Goal: Task Accomplishment & Management: Use online tool/utility

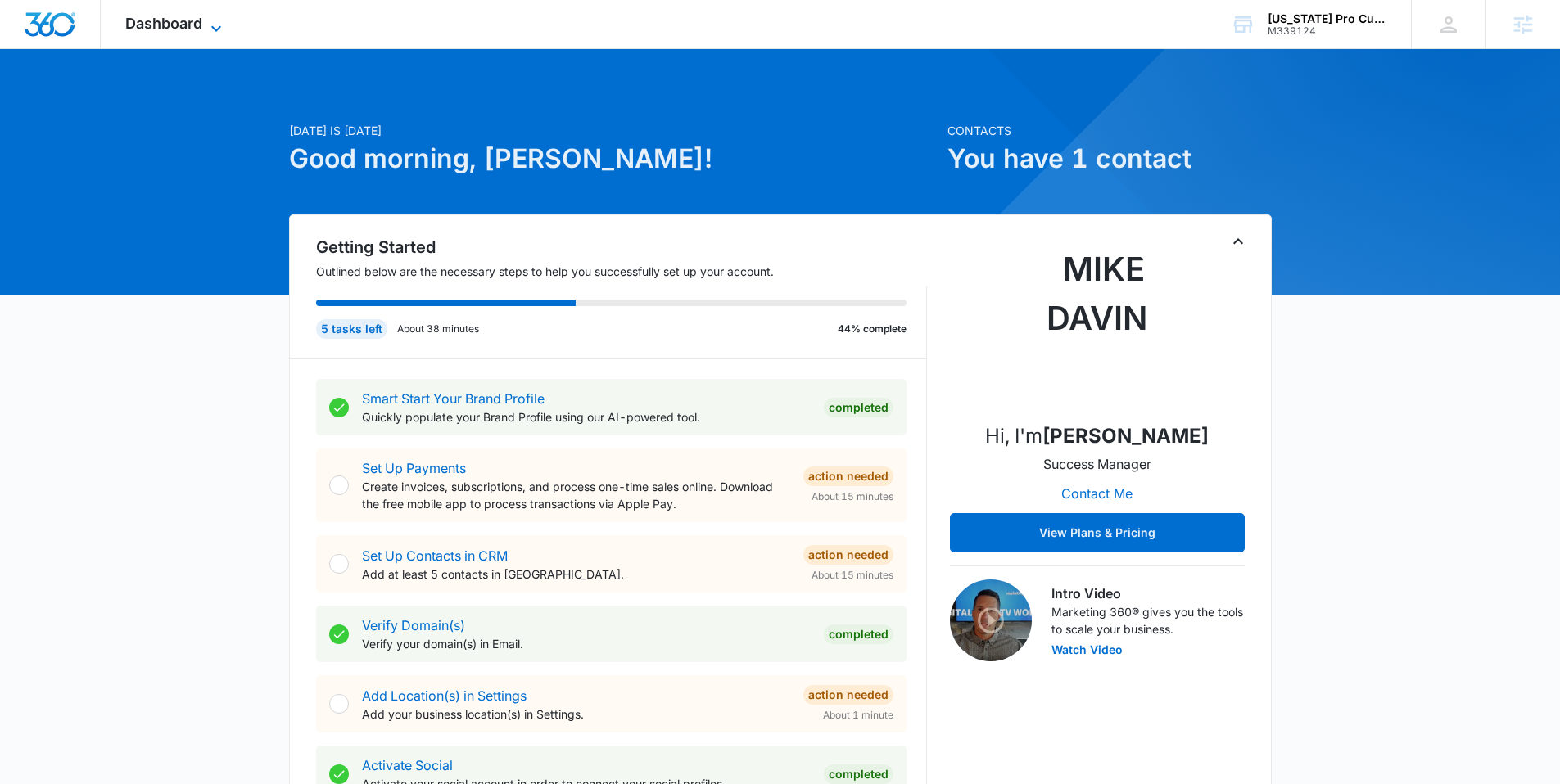
click at [194, 16] on span "Dashboard" at bounding box center [163, 23] width 77 height 17
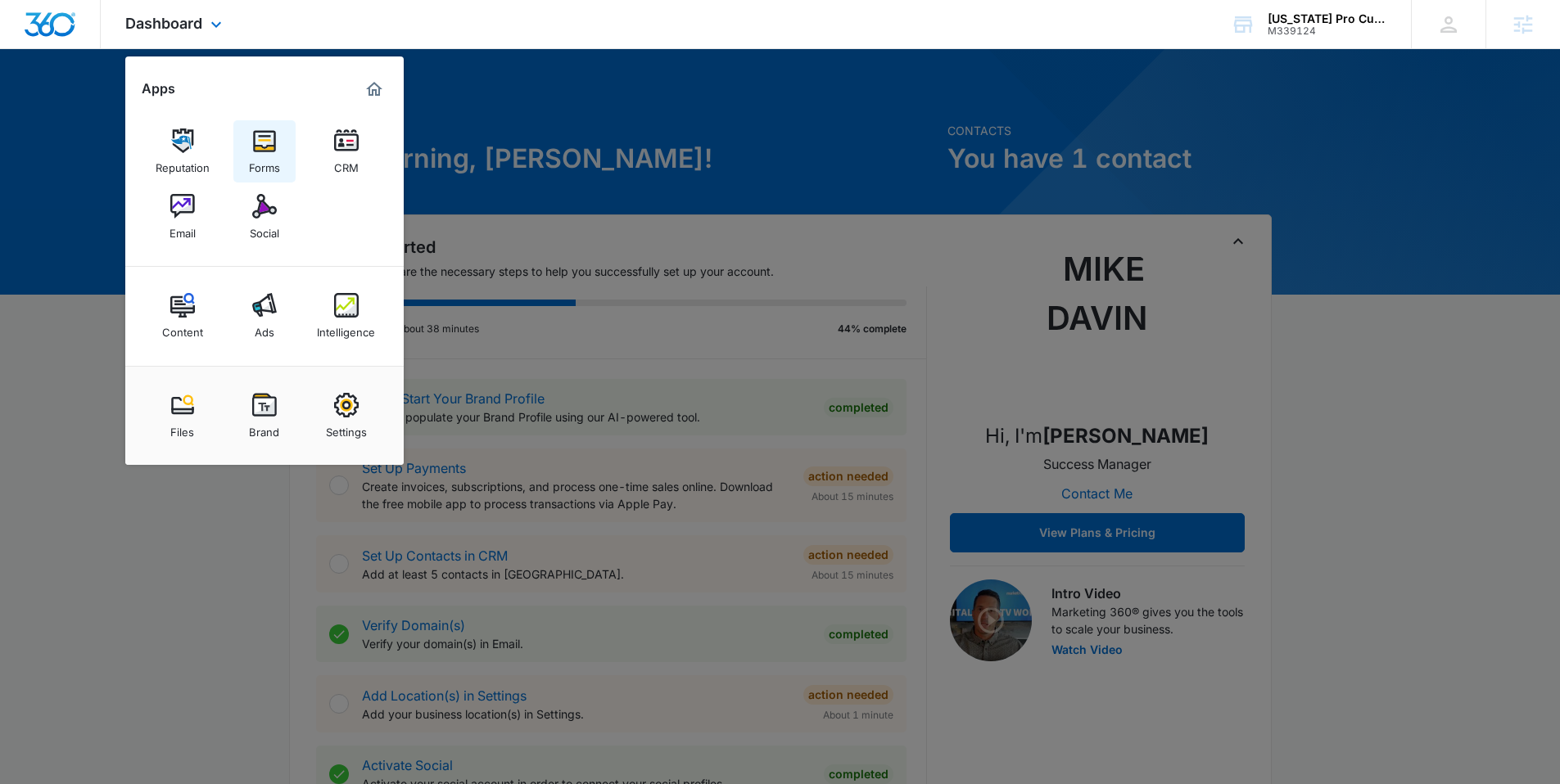
click at [269, 149] on img at bounding box center [264, 140] width 24 height 24
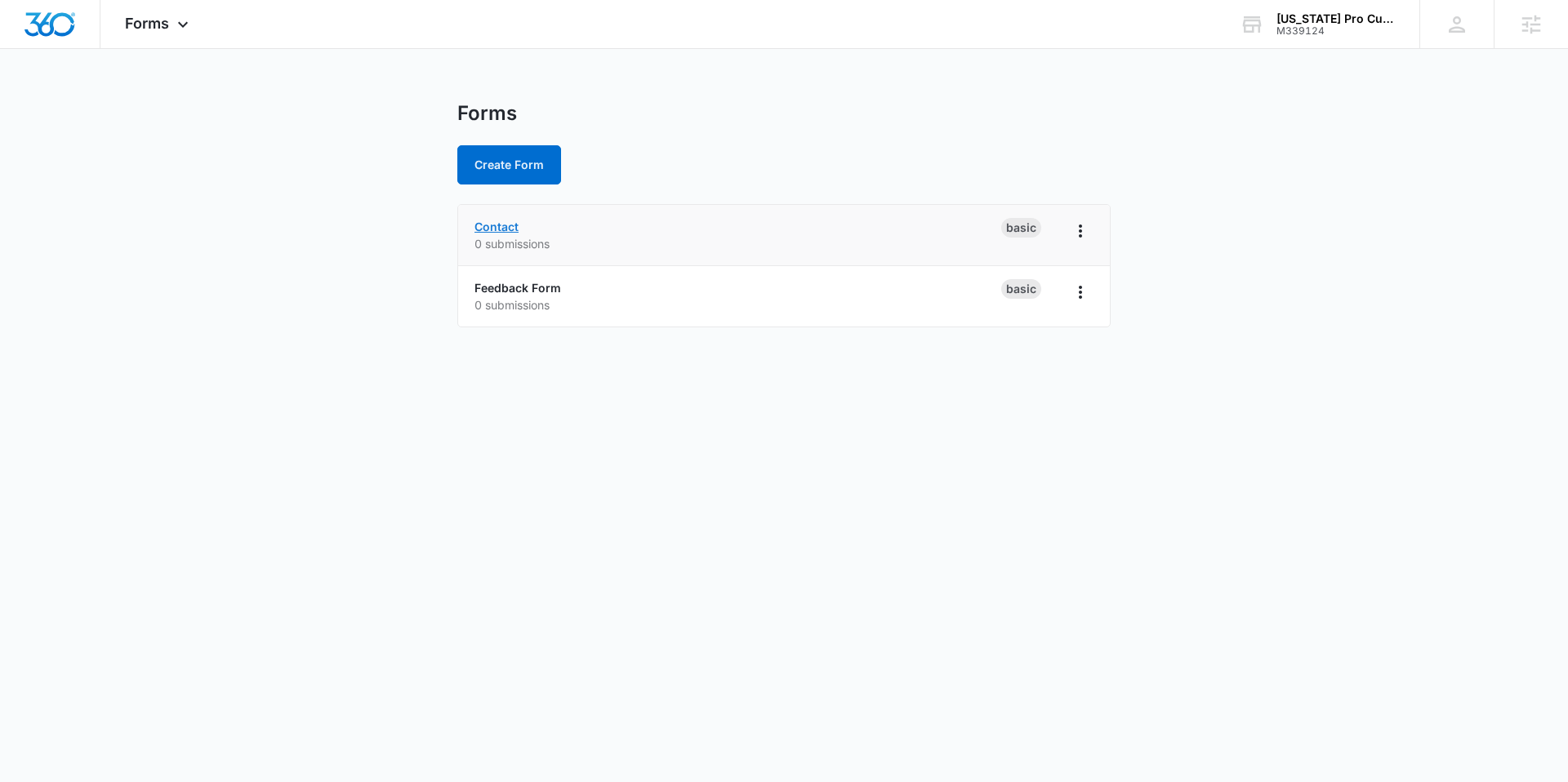
click at [506, 230] on link "Contact" at bounding box center [496, 226] width 44 height 14
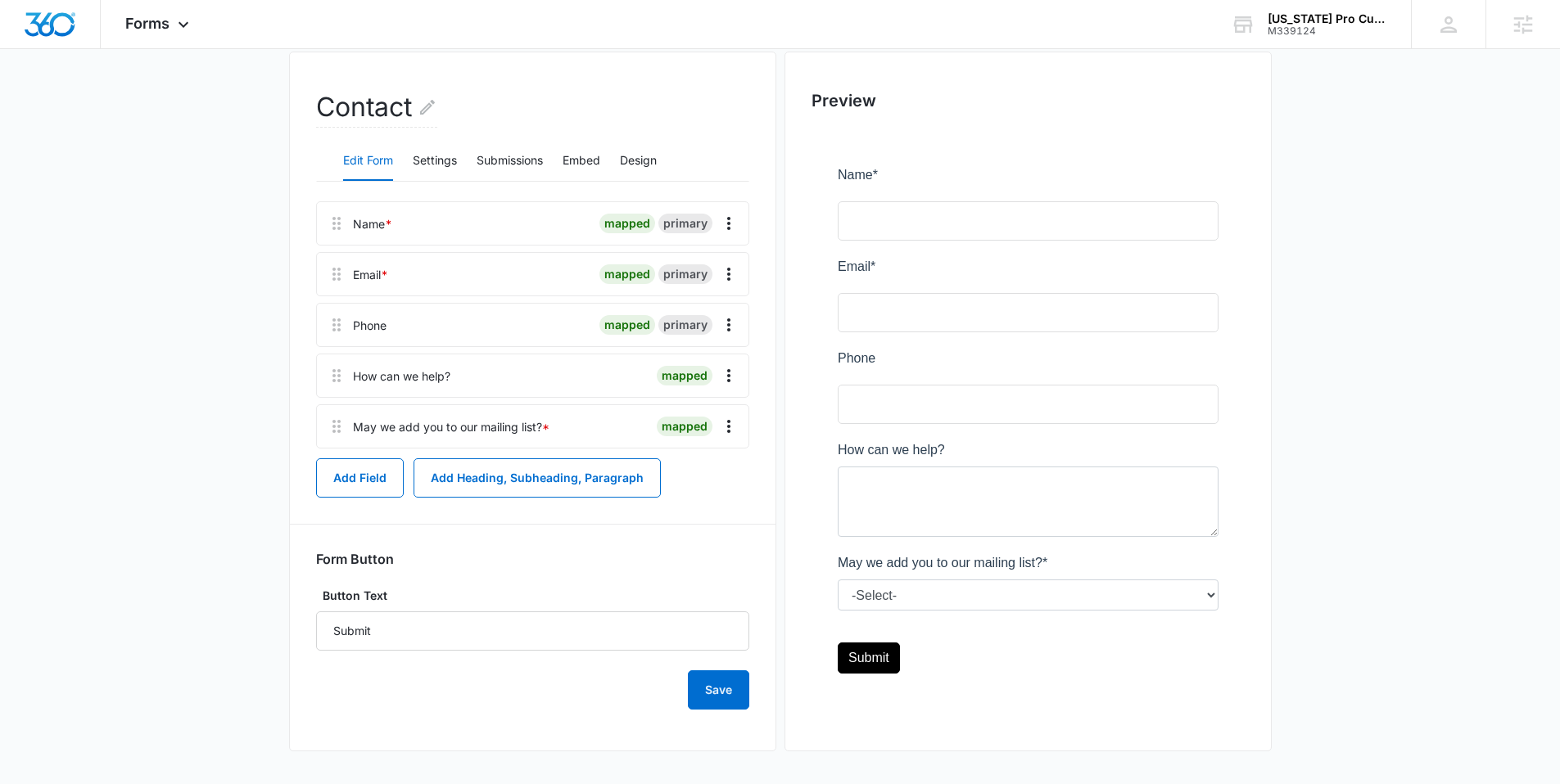
scroll to position [184, 0]
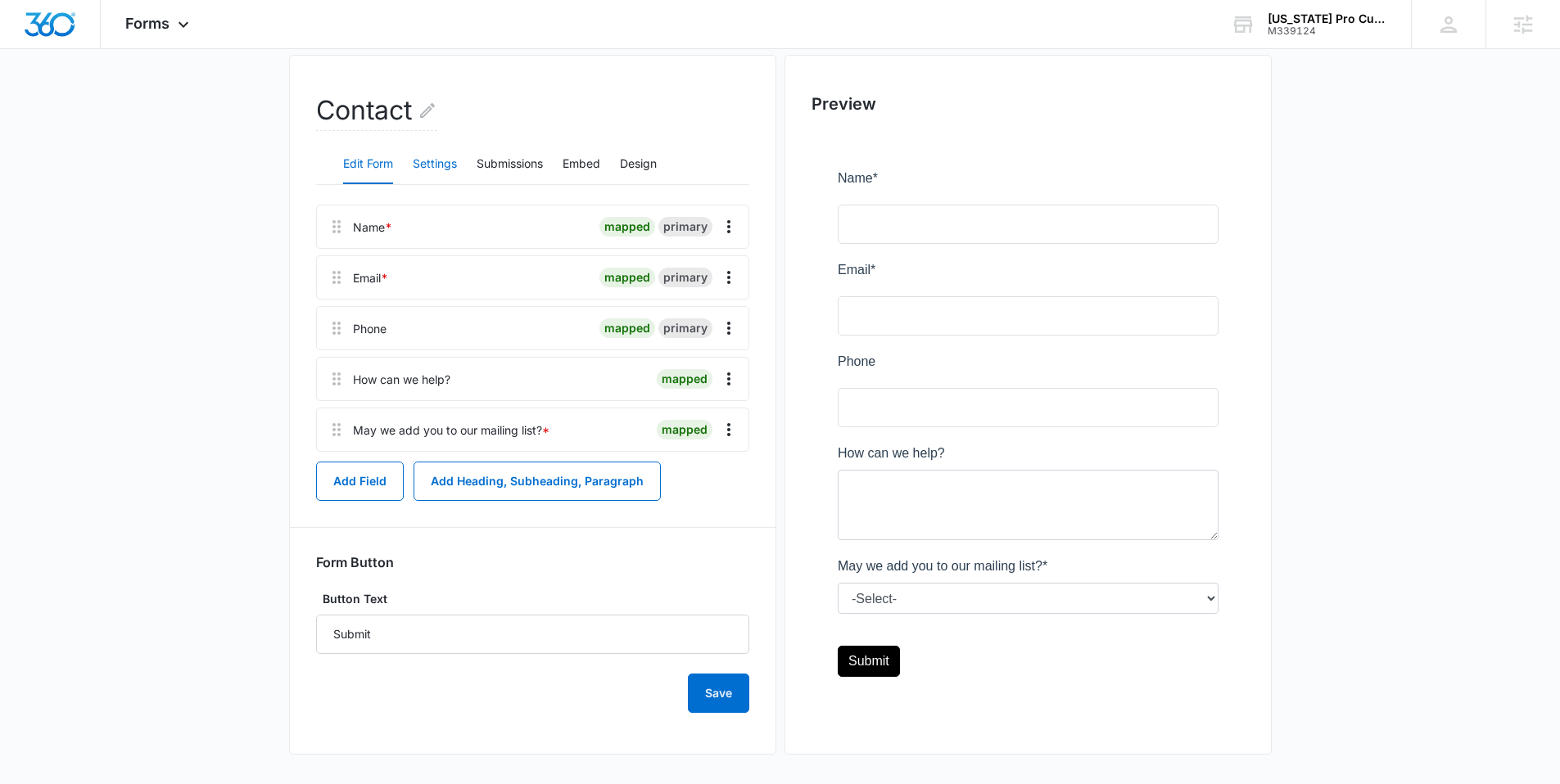
click at [418, 170] on button "Settings" at bounding box center [434, 164] width 44 height 39
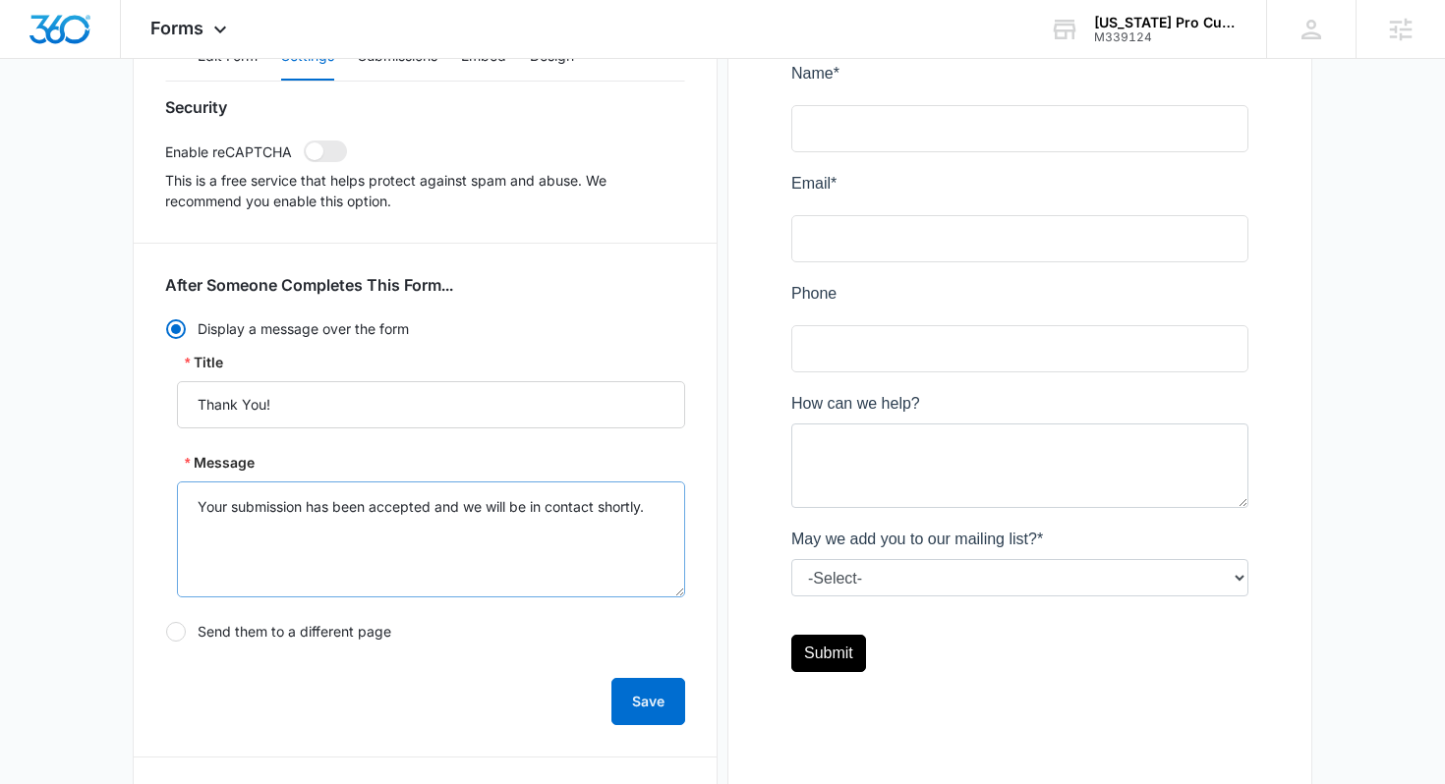
scroll to position [0, 0]
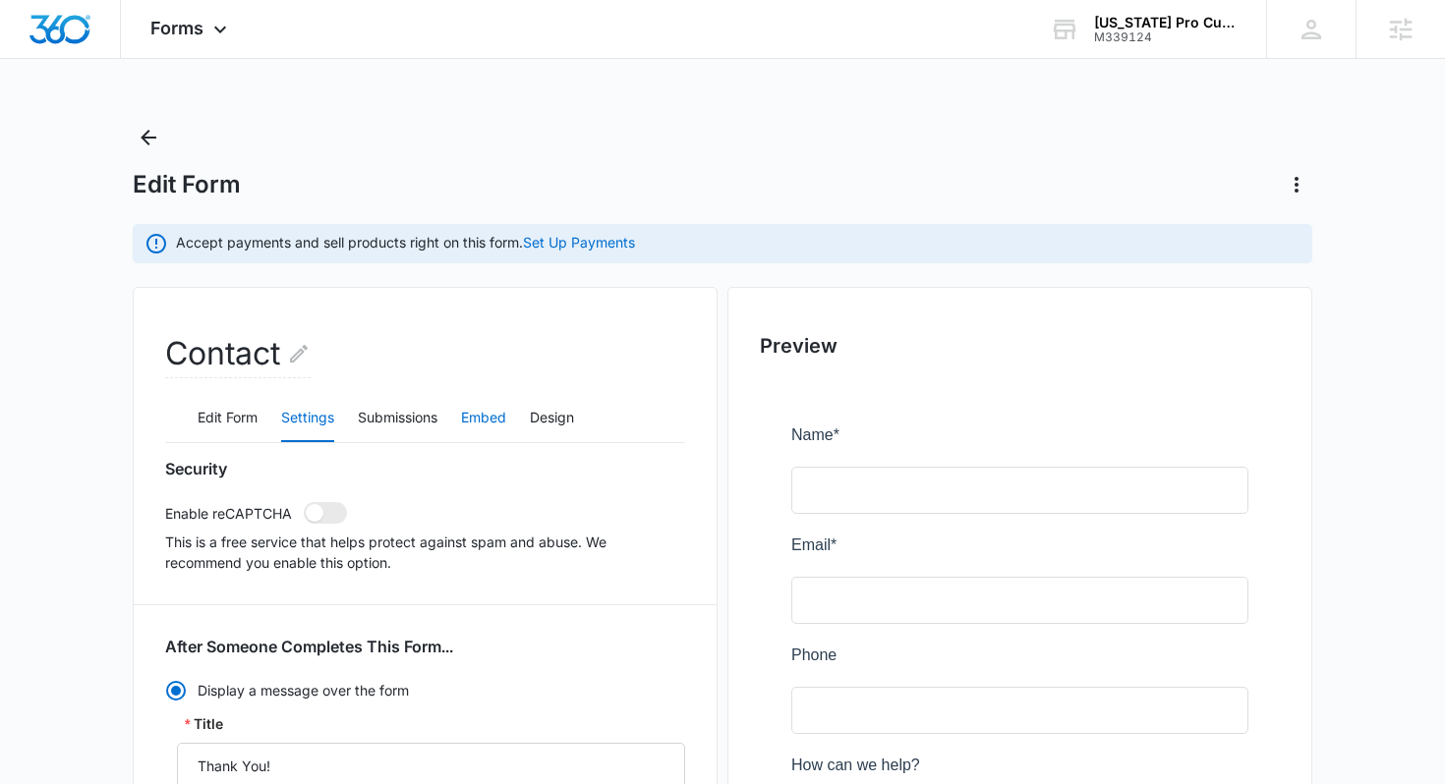
click at [490, 415] on button "Embed" at bounding box center [483, 418] width 45 height 47
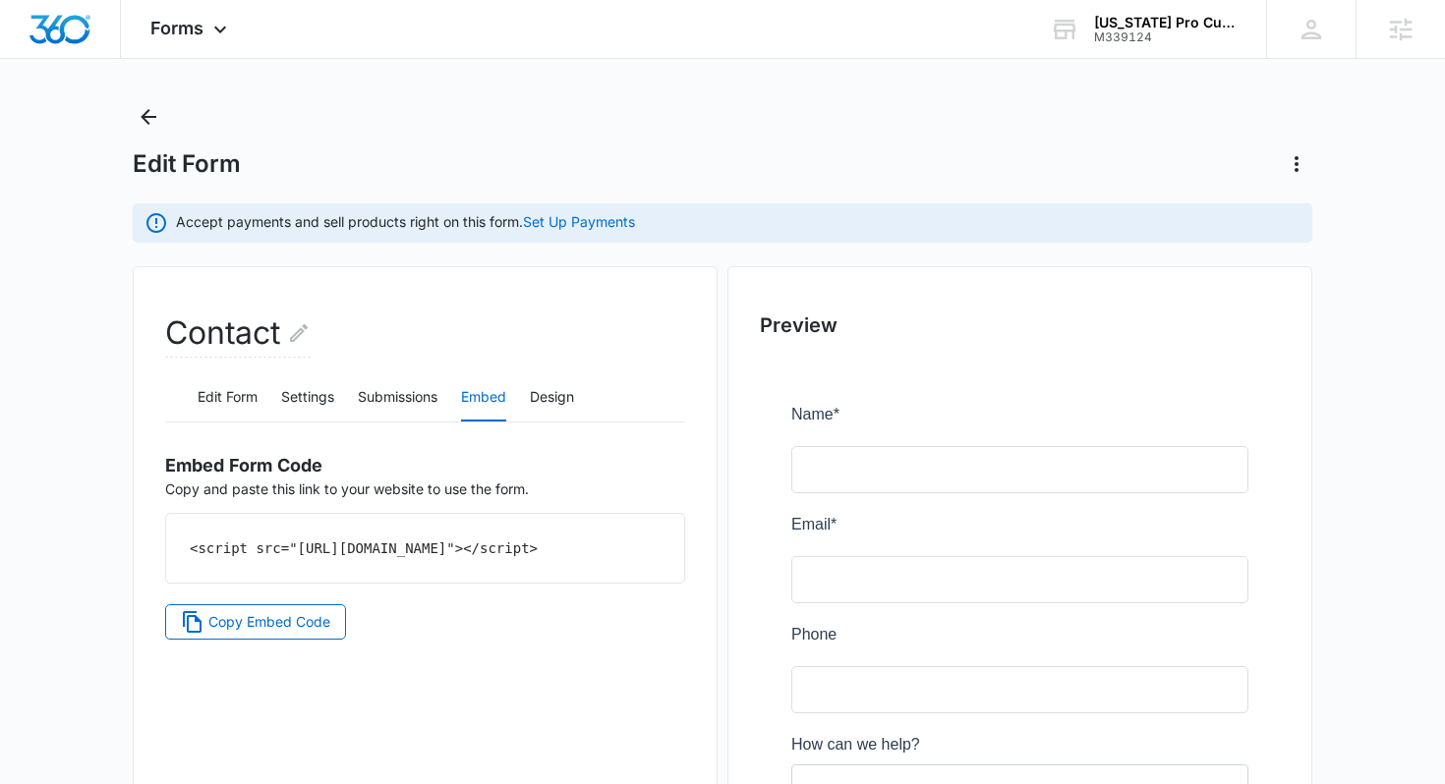
scroll to position [33, 0]
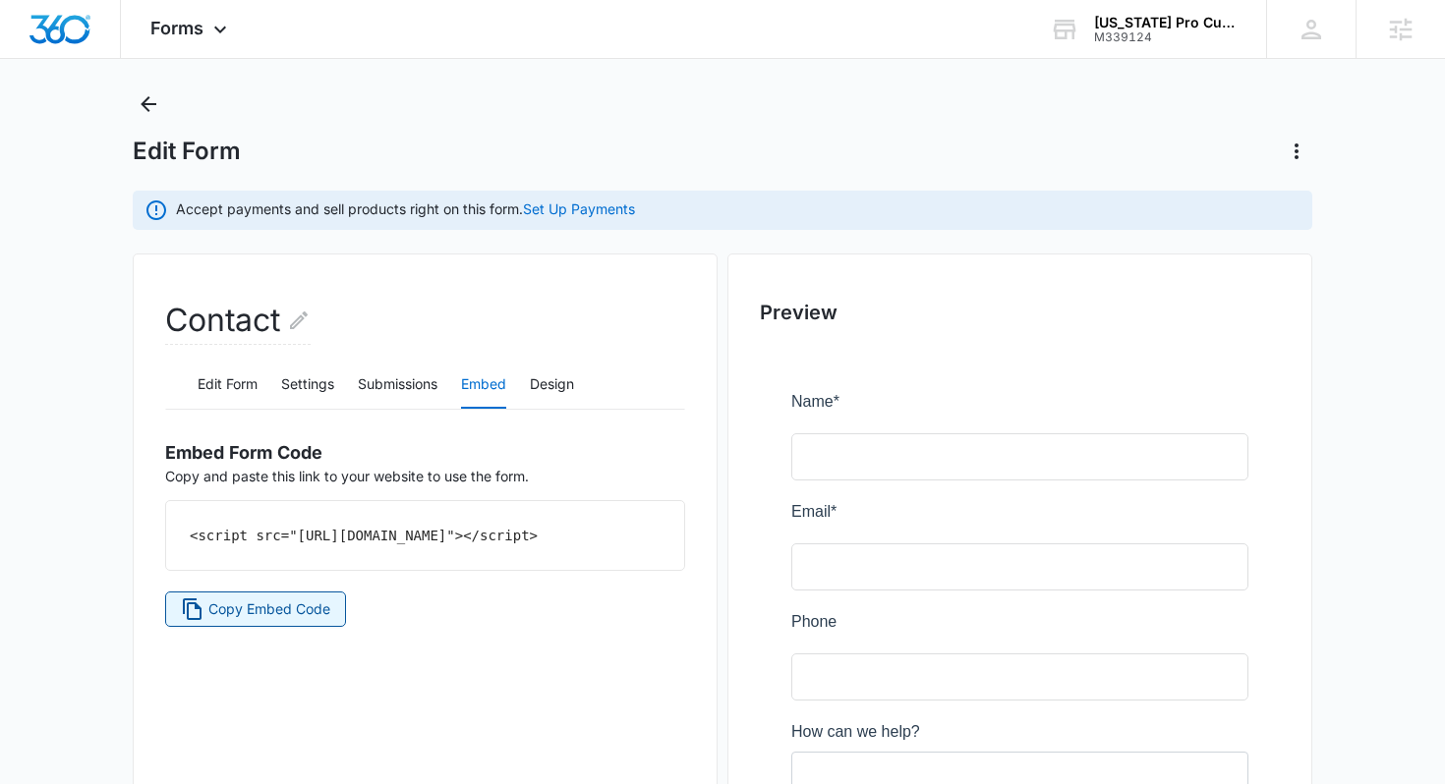
click at [321, 620] on span "Copy Embed Code" at bounding box center [269, 609] width 122 height 22
